Goal: Transaction & Acquisition: Purchase product/service

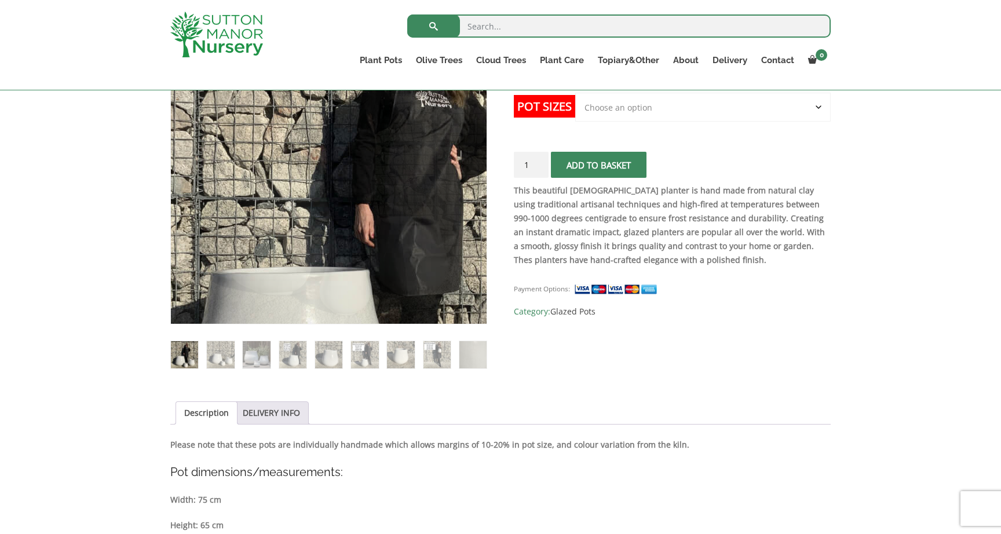
scroll to position [273, 0]
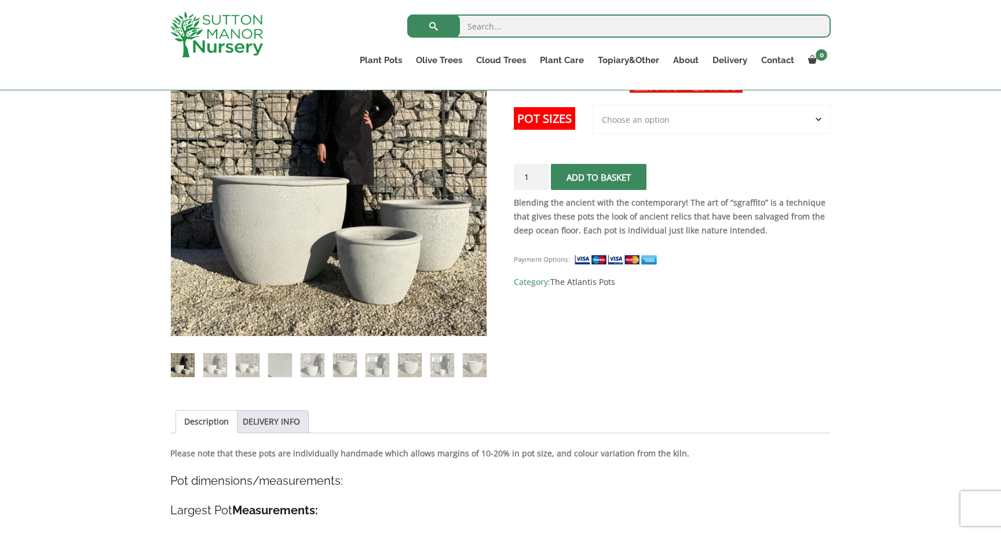
scroll to position [259, 0]
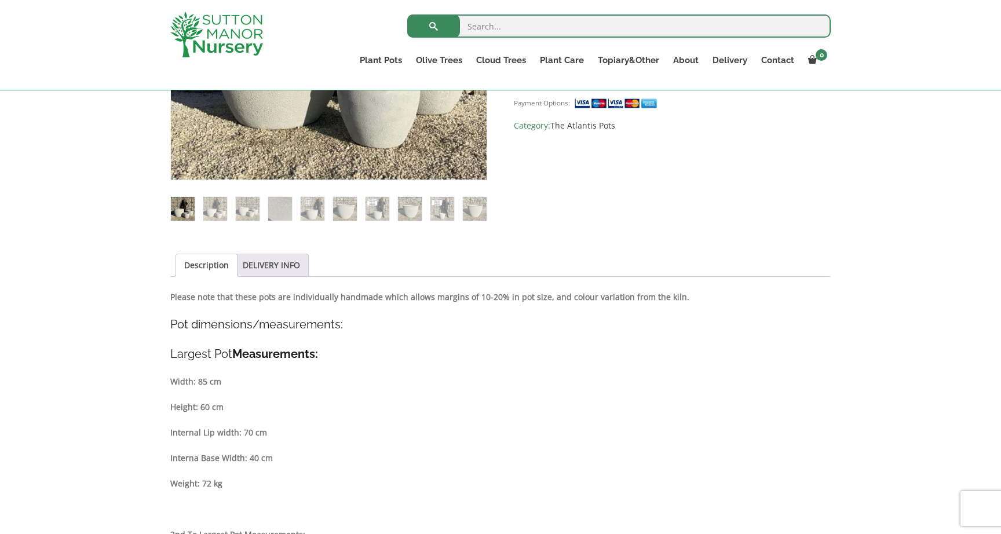
scroll to position [408, 0]
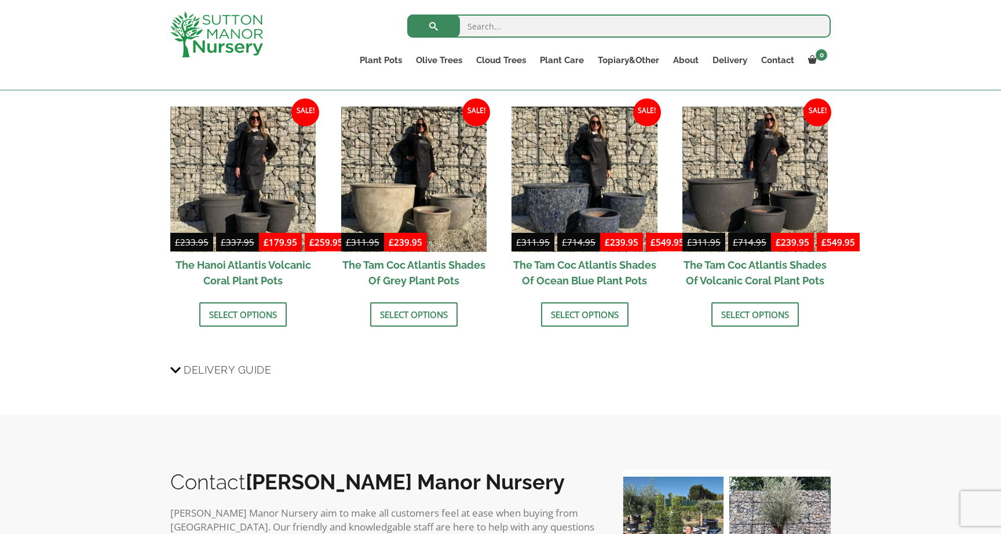
scroll to position [1216, 0]
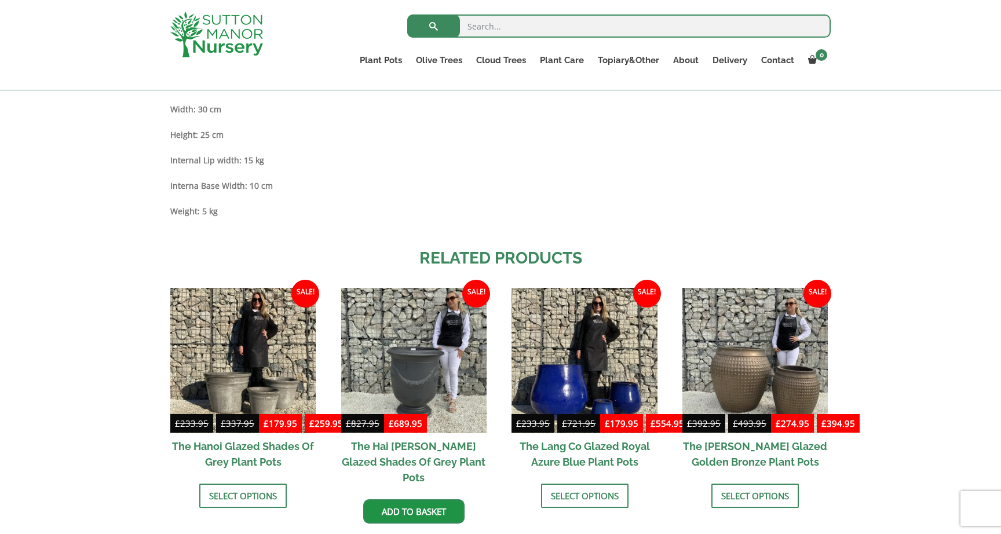
scroll to position [1125, 0]
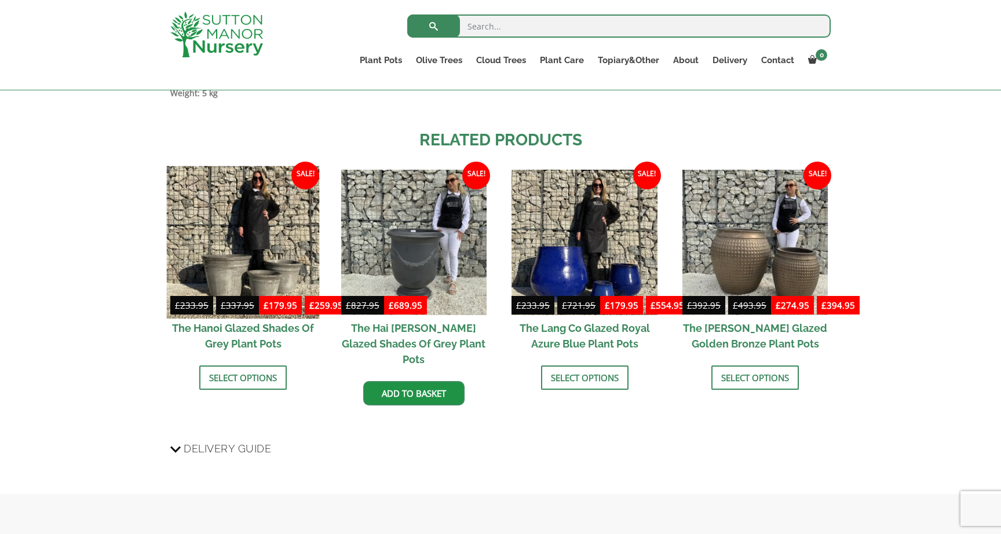
click at [244, 240] on img at bounding box center [243, 242] width 153 height 153
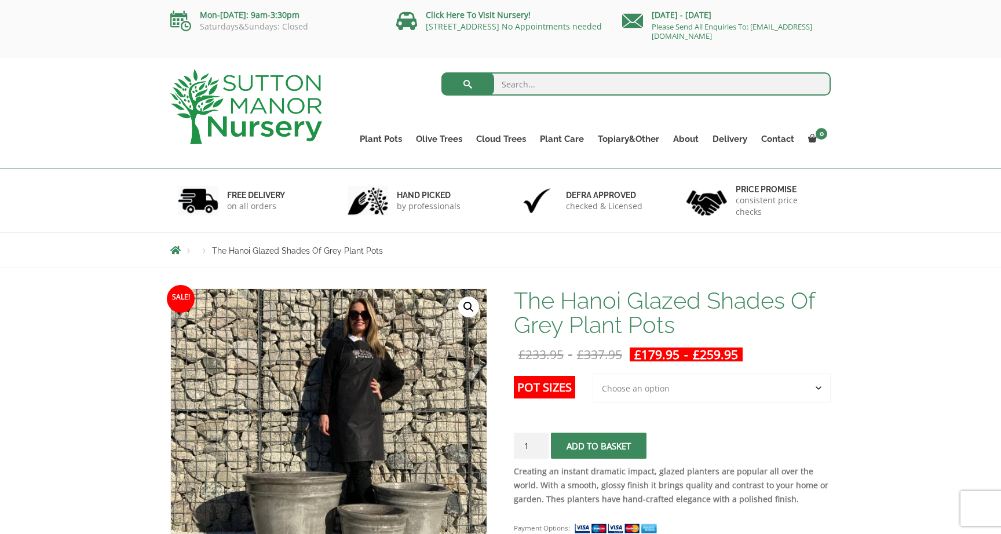
click at [689, 389] on select "Choose an option 3rd to Largest Pot In The Picture 2nd to Largest Pot In The Pi…" at bounding box center [712, 388] width 238 height 29
click at [593, 374] on select "Choose an option 3rd to Largest Pot In The Picture 2nd to Largest Pot In The Pi…" at bounding box center [712, 388] width 238 height 29
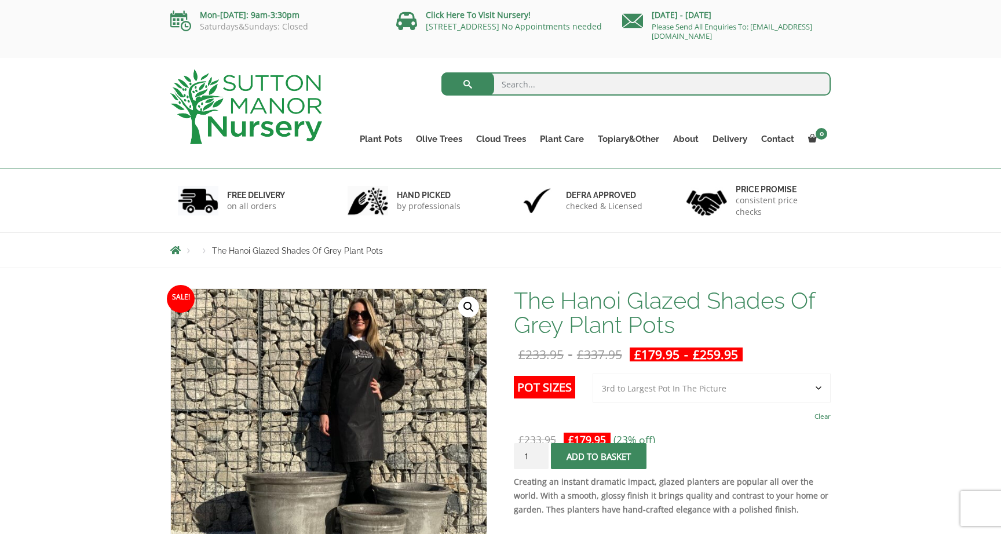
click at [697, 386] on select "Choose an option 3rd to Largest Pot In The Picture 2nd to Largest Pot In The Pi…" at bounding box center [712, 388] width 238 height 29
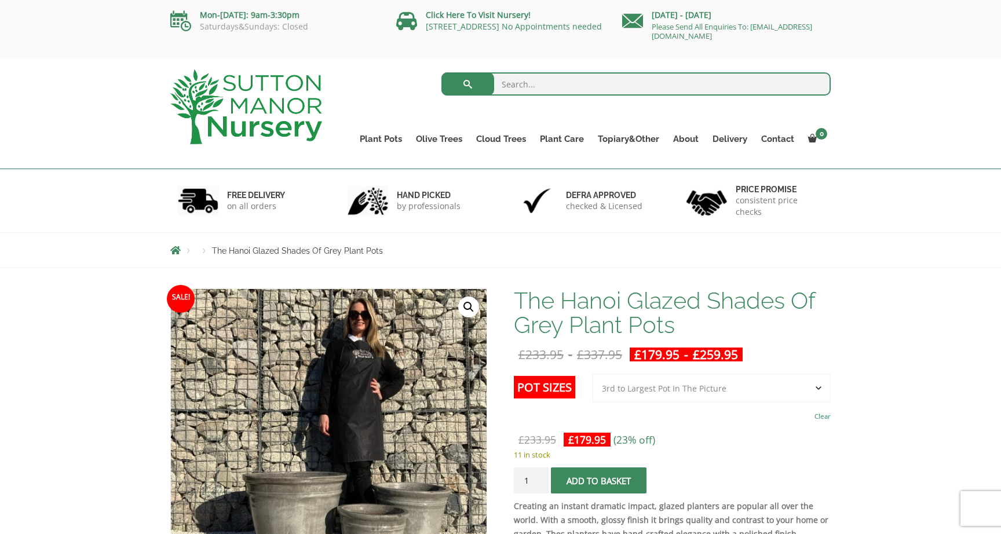
select select "Largest pot In The Picture"
click at [593, 374] on select "Choose an option 3rd to Largest Pot In The Picture 2nd to Largest Pot In The Pi…" at bounding box center [712, 388] width 238 height 29
